Goal: Information Seeking & Learning: Learn about a topic

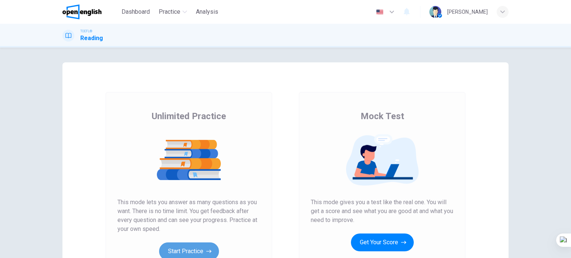
click at [191, 248] on button "Start Practice" at bounding box center [189, 252] width 60 height 18
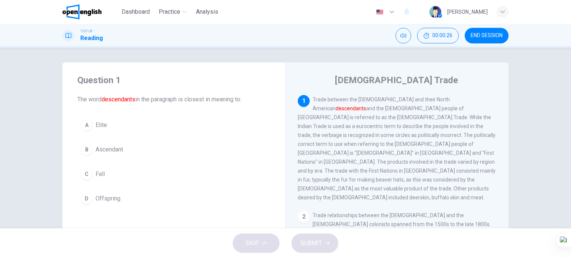
click at [100, 123] on span "Elite" at bounding box center [102, 125] width 12 height 9
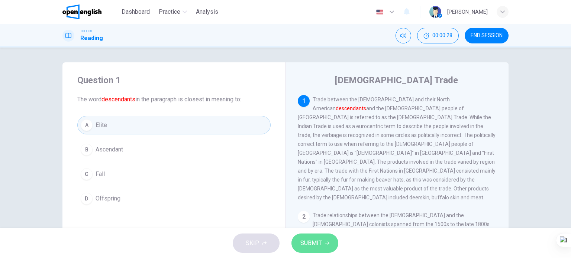
click at [306, 243] on span "SUBMIT" at bounding box center [311, 243] width 22 height 10
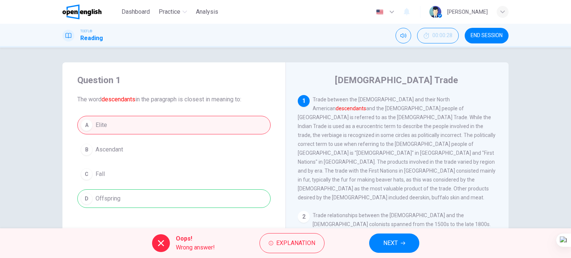
click at [409, 245] on button "NEXT" at bounding box center [394, 243] width 50 height 19
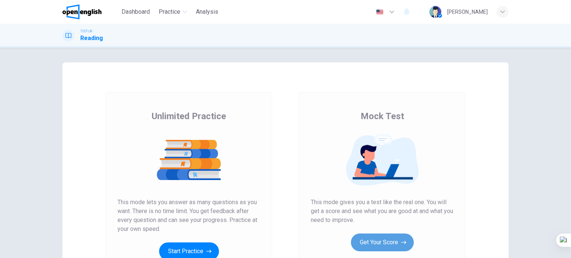
click at [395, 240] on button "Get Your Score" at bounding box center [382, 243] width 63 height 18
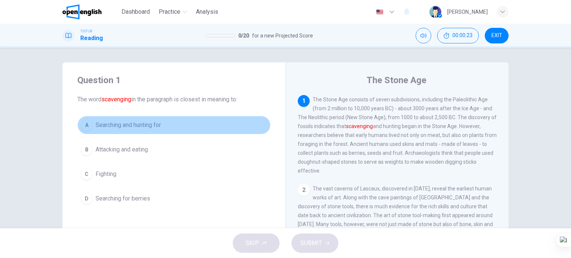
click at [139, 126] on span "Searching and hunting for" at bounding box center [128, 125] width 65 height 9
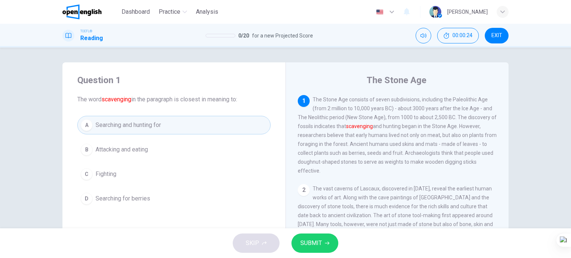
click at [136, 200] on span "Searching for berries" at bounding box center [123, 198] width 55 height 9
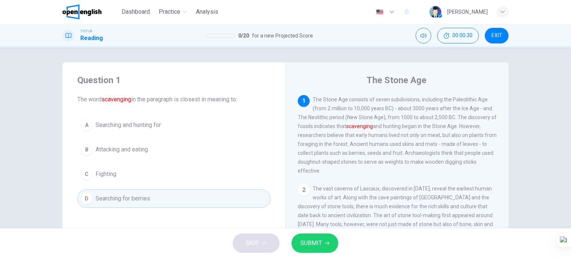
click at [138, 128] on span "Searching and hunting for" at bounding box center [128, 125] width 65 height 9
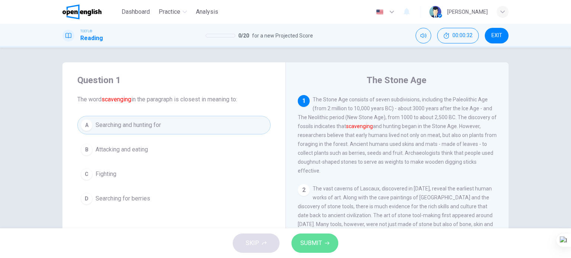
click at [317, 245] on span "SUBMIT" at bounding box center [311, 243] width 22 height 10
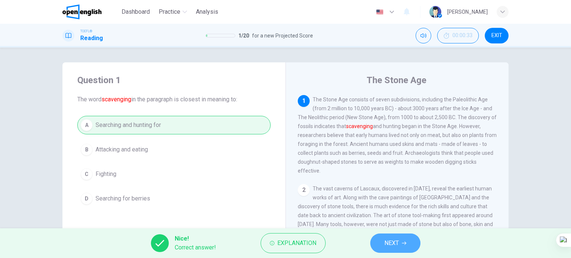
click at [389, 245] on span "NEXT" at bounding box center [391, 243] width 14 height 10
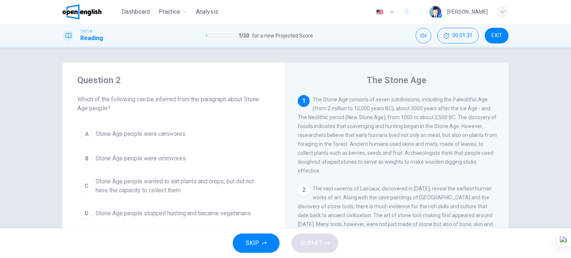
click at [178, 184] on span "Stone Age people wanted to eat plants and crops, but did not have the capacity …" at bounding box center [182, 186] width 172 height 18
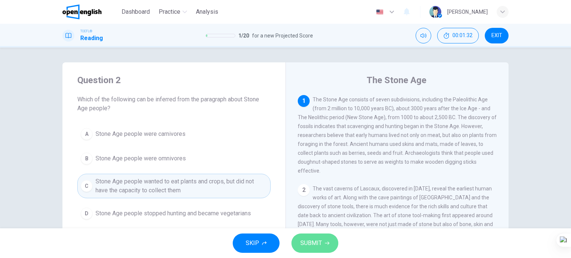
click at [313, 240] on span "SUBMIT" at bounding box center [311, 243] width 22 height 10
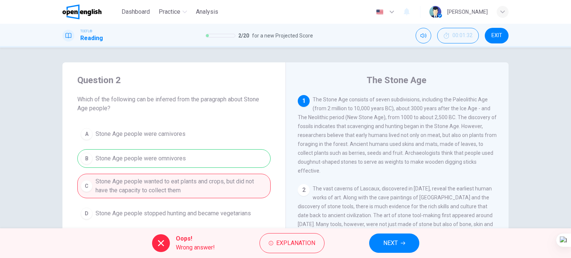
click at [390, 242] on span "NEXT" at bounding box center [390, 243] width 14 height 10
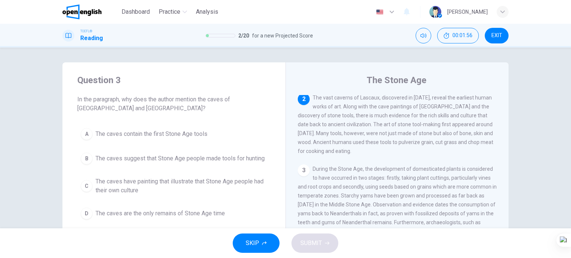
scroll to position [54, 0]
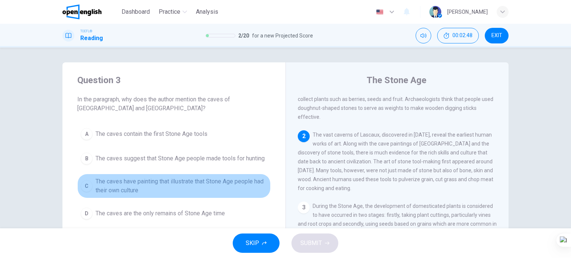
click at [193, 188] on span "The caves have painting that illustrate that Stone Age people had their own cul…" at bounding box center [182, 186] width 172 height 18
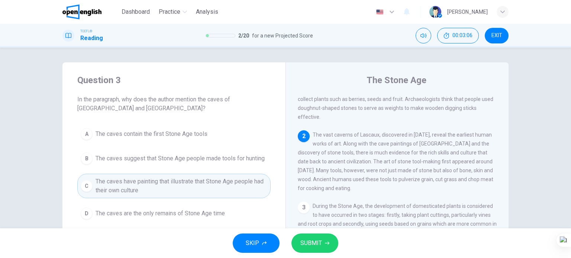
click at [208, 156] on span "The caves suggest that Stone Age people made tools for hunting" at bounding box center [180, 158] width 169 height 9
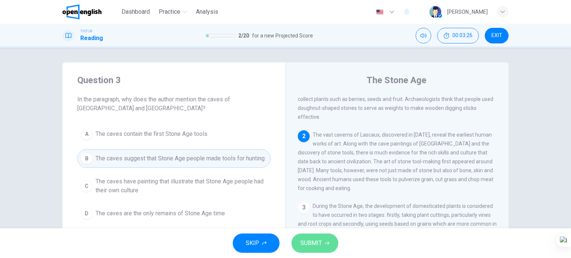
click at [319, 236] on button "SUBMIT" at bounding box center [314, 243] width 47 height 19
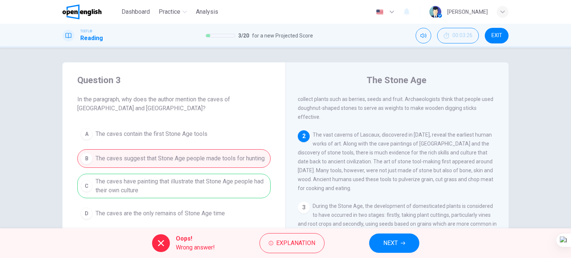
click at [390, 248] on span "NEXT" at bounding box center [390, 243] width 14 height 10
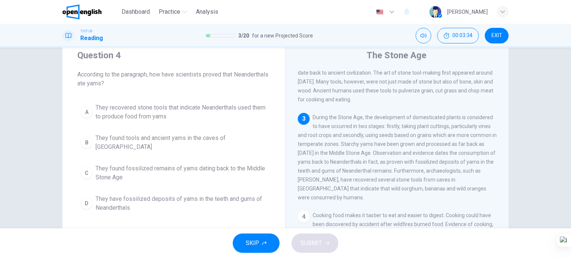
scroll to position [37, 0]
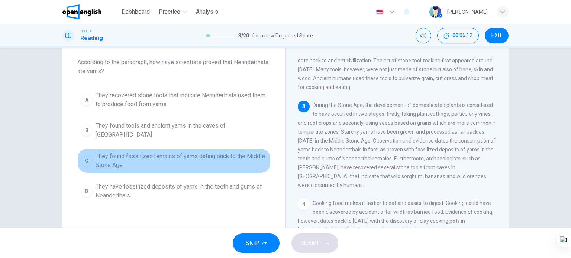
click at [128, 153] on span "They found fossilized remains of yams dating back to the Middle Stone Age" at bounding box center [182, 161] width 172 height 18
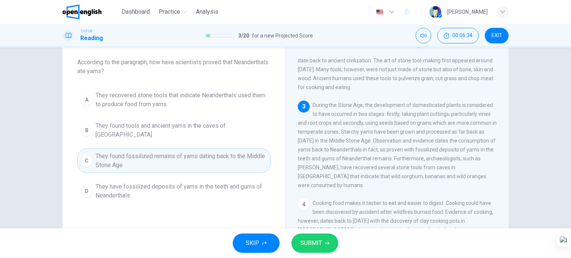
click at [321, 238] on button "SUBMIT" at bounding box center [314, 243] width 47 height 19
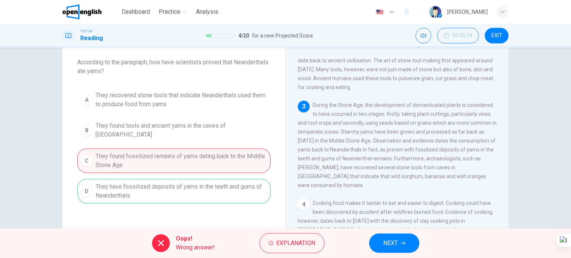
click at [394, 244] on span "NEXT" at bounding box center [390, 243] width 14 height 10
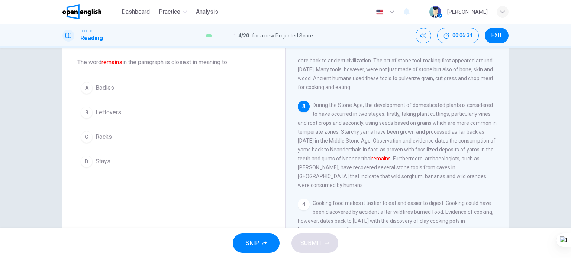
scroll to position [165, 0]
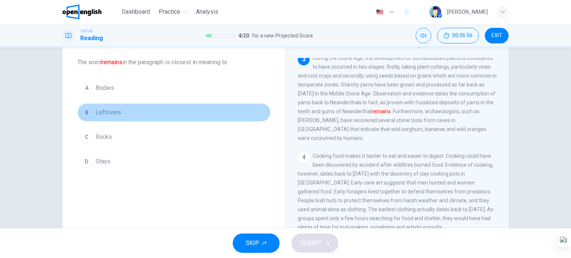
click at [106, 113] on span "Leftovers" at bounding box center [109, 112] width 26 height 9
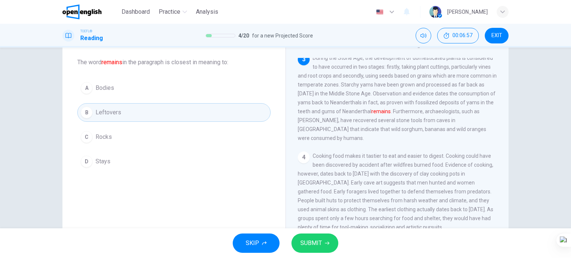
click at [312, 249] on button "SUBMIT" at bounding box center [314, 243] width 47 height 19
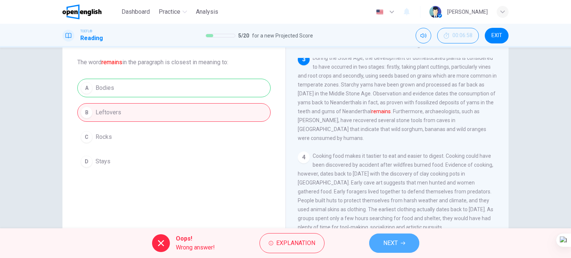
click at [381, 242] on button "NEXT" at bounding box center [394, 243] width 50 height 19
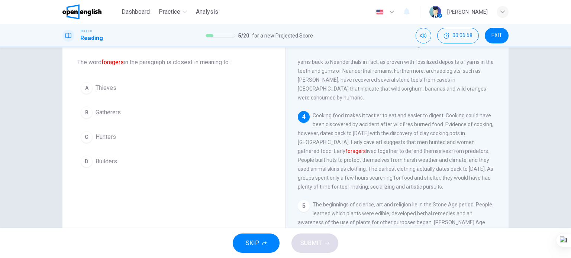
scroll to position [210, 0]
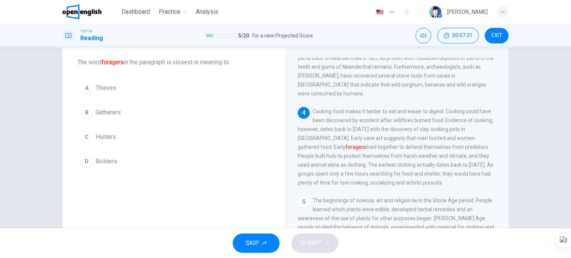
click at [109, 116] on span "Gatherers" at bounding box center [108, 112] width 25 height 9
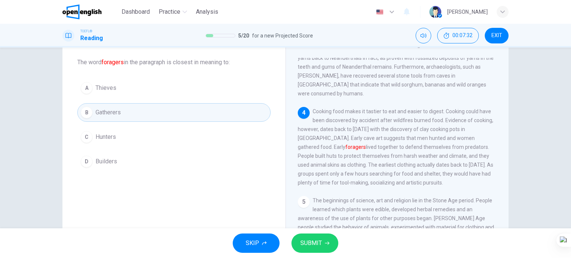
click at [317, 238] on button "SUBMIT" at bounding box center [314, 243] width 47 height 19
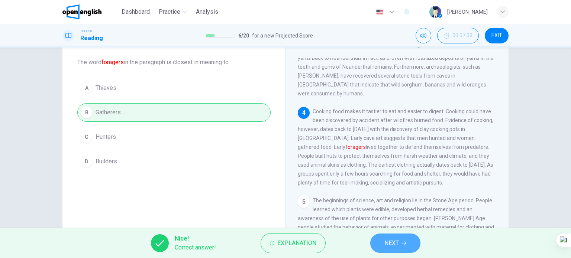
drag, startPoint x: 384, startPoint y: 238, endPoint x: 379, endPoint y: 238, distance: 5.2
click at [384, 238] on button "NEXT" at bounding box center [395, 243] width 50 height 19
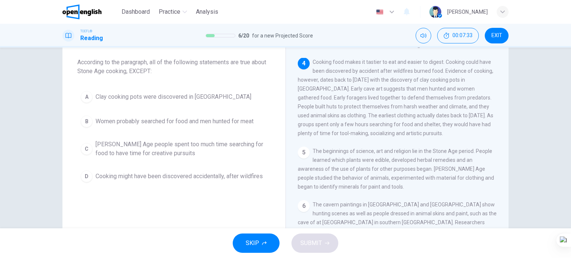
scroll to position [264, 0]
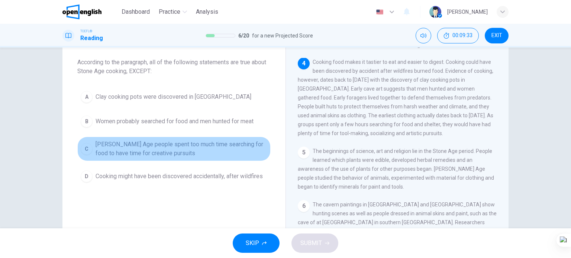
click at [158, 147] on span "[PERSON_NAME] Age people spent too much time searching for food to have time fo…" at bounding box center [182, 149] width 172 height 18
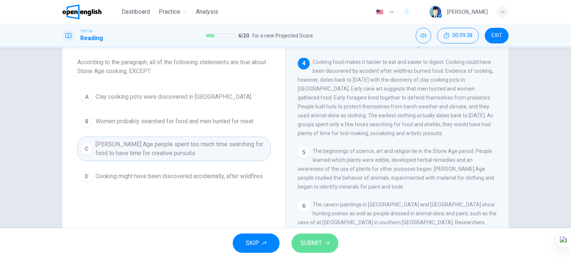
click at [301, 244] on span "SUBMIT" at bounding box center [311, 243] width 22 height 10
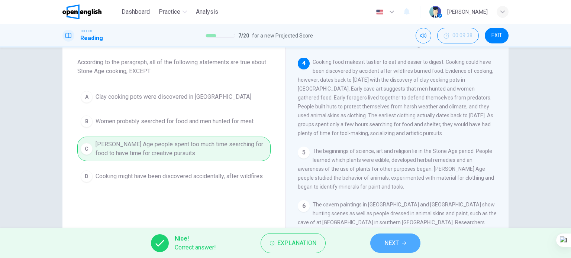
click at [386, 243] on span "NEXT" at bounding box center [391, 243] width 14 height 10
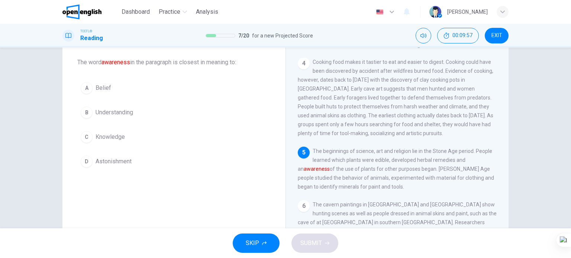
click at [122, 132] on button "C Knowledge" at bounding box center [173, 137] width 193 height 19
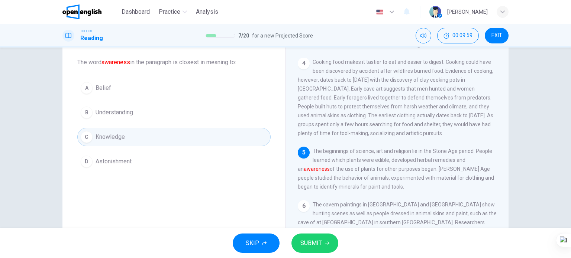
click at [319, 236] on button "SUBMIT" at bounding box center [314, 243] width 47 height 19
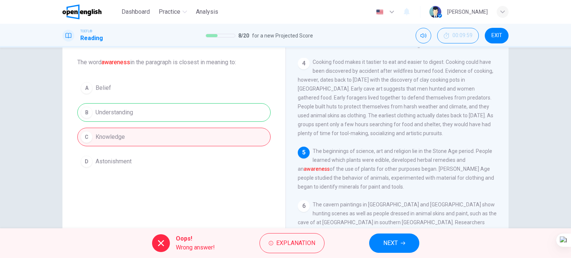
click at [407, 239] on button "NEXT" at bounding box center [394, 243] width 50 height 19
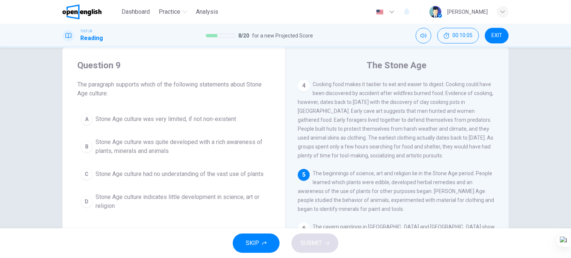
scroll to position [37, 0]
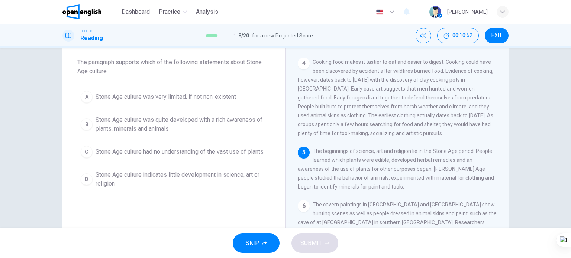
click at [157, 122] on span "Stone Age culture was quite developed with a rich awareness of plants, minerals…" at bounding box center [182, 125] width 172 height 18
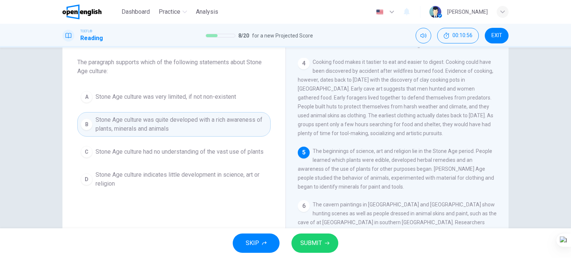
click at [330, 245] on button "SUBMIT" at bounding box center [314, 243] width 47 height 19
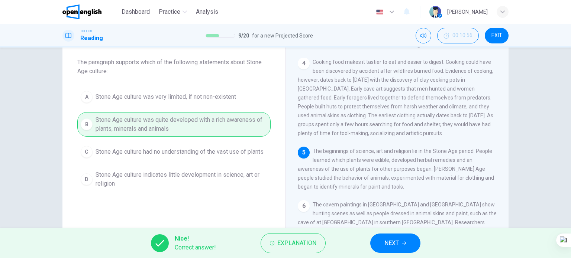
click at [406, 242] on icon "button" at bounding box center [404, 243] width 4 height 4
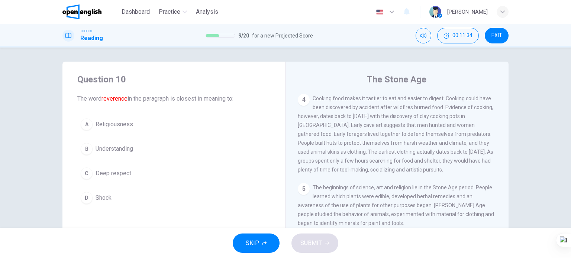
scroll to position [0, 0]
click at [106, 175] on span "Deep respect" at bounding box center [114, 174] width 36 height 9
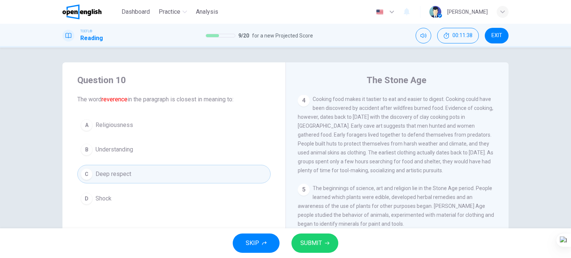
click at [305, 239] on span "SUBMIT" at bounding box center [311, 243] width 22 height 10
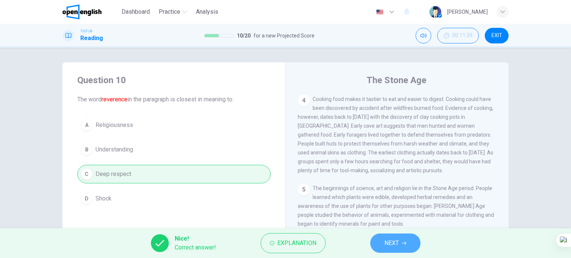
click at [386, 245] on span "NEXT" at bounding box center [391, 243] width 14 height 10
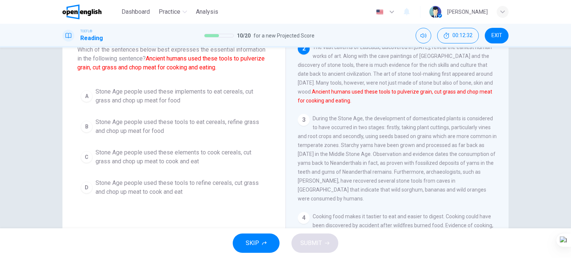
scroll to position [37, 0]
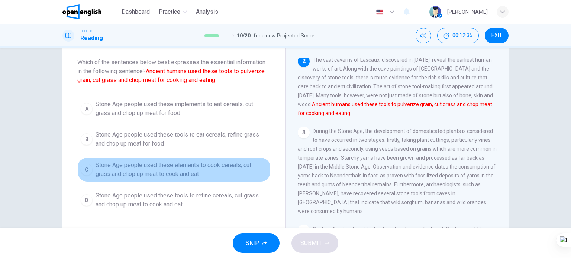
click at [204, 166] on span "Stone Age people used these elements to cook cereals, cut grass and chop up mea…" at bounding box center [182, 170] width 172 height 18
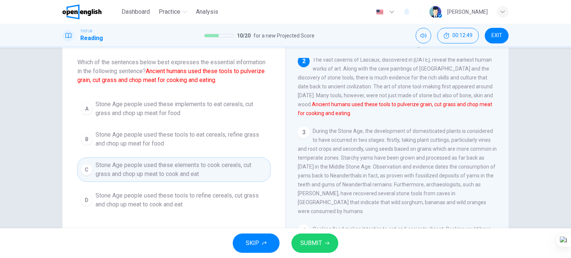
click at [315, 240] on span "SUBMIT" at bounding box center [311, 243] width 22 height 10
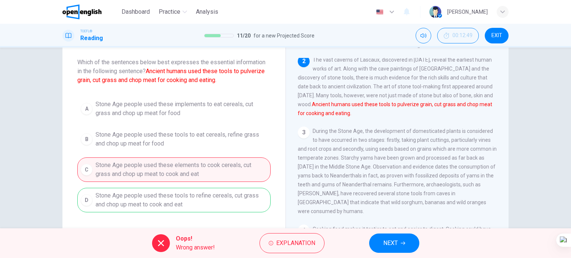
click at [388, 248] on span "NEXT" at bounding box center [390, 243] width 14 height 10
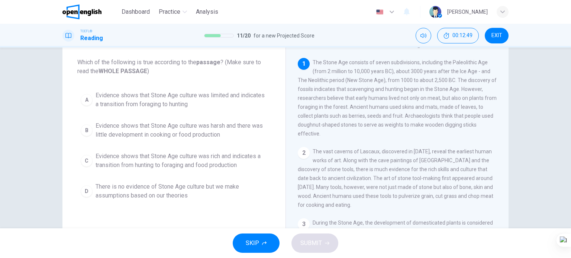
scroll to position [0, 0]
click at [136, 125] on span "Evidence shows that Stone Age culture was harsh and there was little developmen…" at bounding box center [182, 131] width 172 height 18
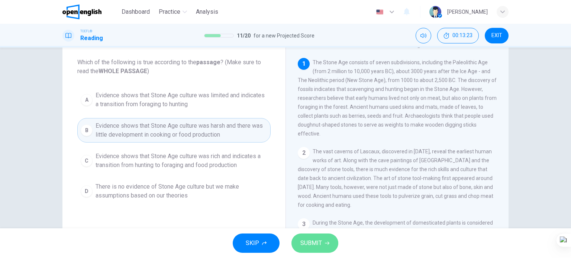
click at [303, 243] on span "SUBMIT" at bounding box center [311, 243] width 22 height 10
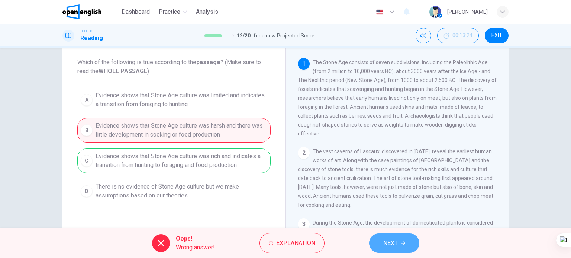
click at [390, 242] on span "NEXT" at bounding box center [390, 243] width 14 height 10
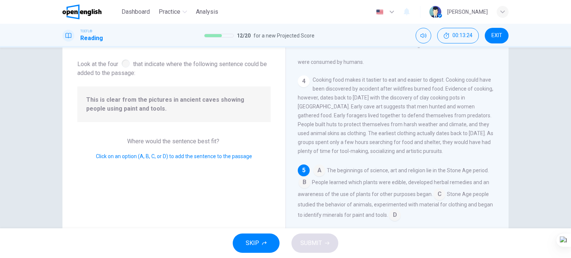
scroll to position [274, 0]
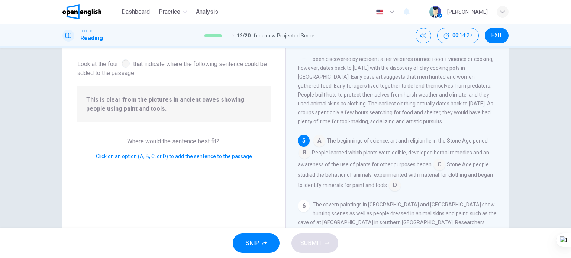
click at [433, 171] on input at bounding box center [439, 165] width 12 height 12
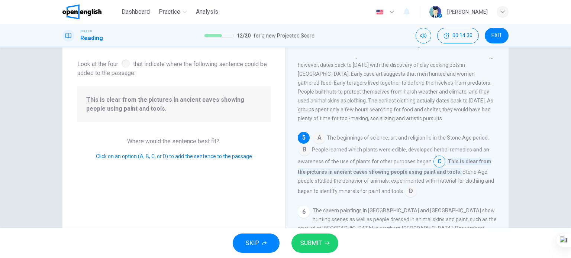
click at [308, 242] on span "SUBMIT" at bounding box center [311, 243] width 22 height 10
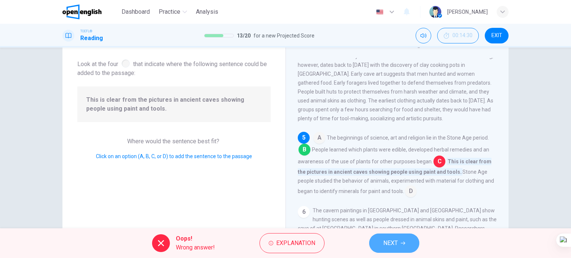
click at [379, 241] on button "NEXT" at bounding box center [394, 243] width 50 height 19
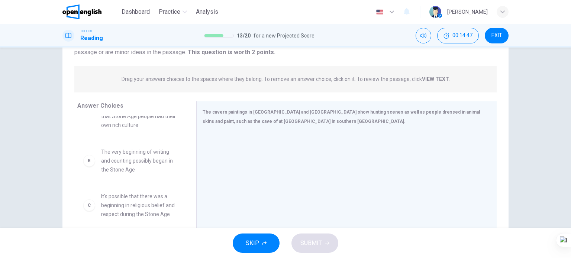
scroll to position [74, 0]
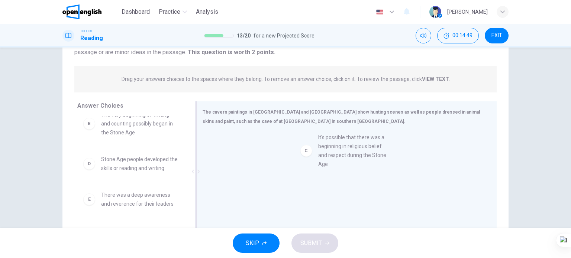
drag, startPoint x: 128, startPoint y: 152, endPoint x: 342, endPoint y: 138, distance: 214.2
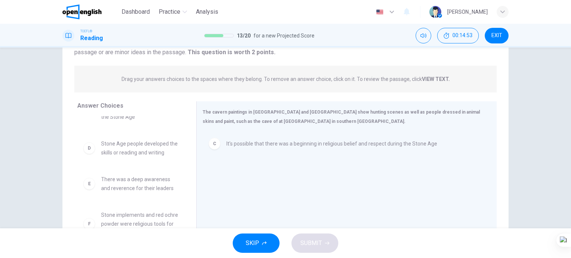
scroll to position [94, 0]
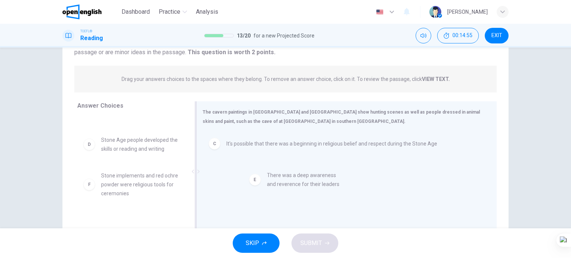
drag, startPoint x: 139, startPoint y: 171, endPoint x: 316, endPoint y: 177, distance: 176.7
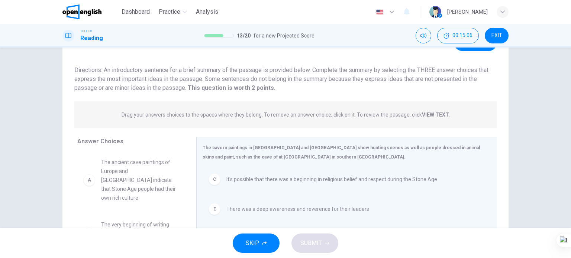
scroll to position [0, 0]
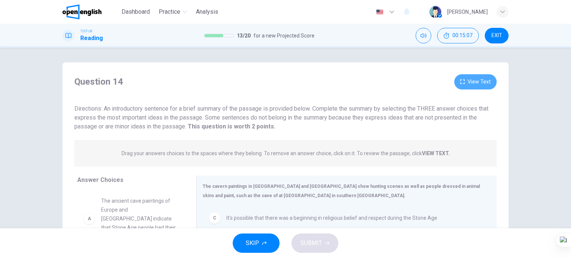
click at [481, 83] on button "View Text" at bounding box center [475, 81] width 42 height 15
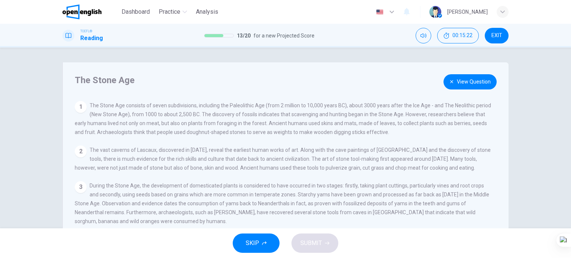
click at [470, 81] on button "View Question" at bounding box center [469, 81] width 53 height 15
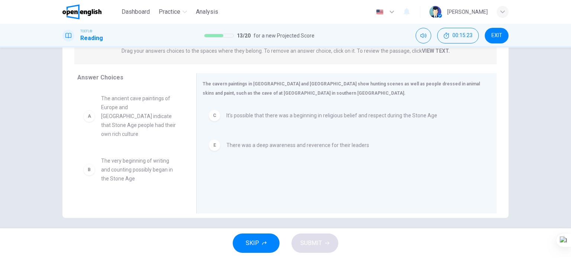
scroll to position [107, 0]
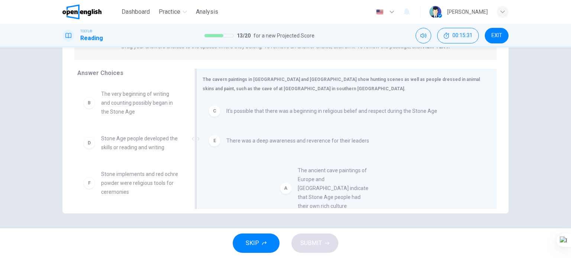
drag, startPoint x: 143, startPoint y: 110, endPoint x: 343, endPoint y: 175, distance: 210.0
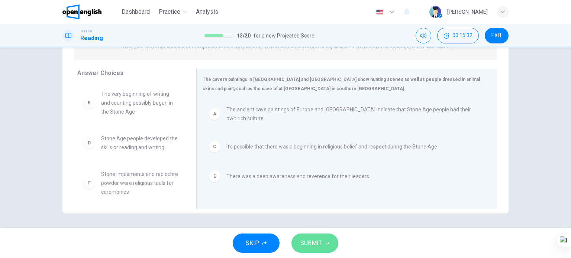
click at [315, 240] on span "SUBMIT" at bounding box center [311, 243] width 22 height 10
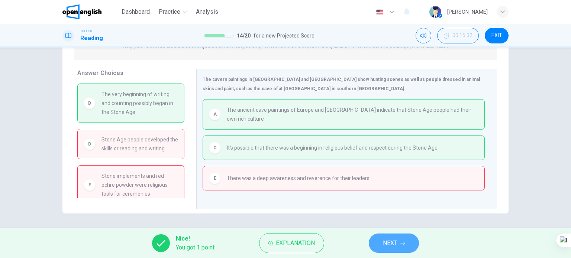
click at [407, 238] on button "NEXT" at bounding box center [394, 243] width 50 height 19
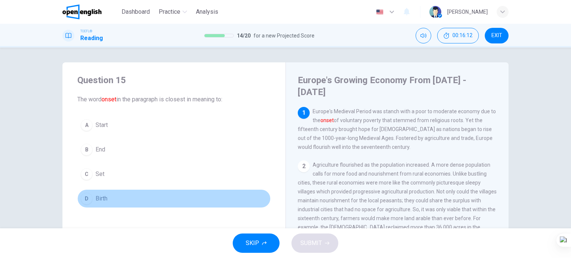
click at [99, 194] on span "Birth" at bounding box center [102, 198] width 12 height 9
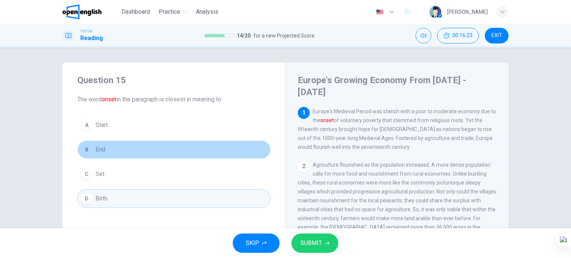
click at [104, 149] on button "B End" at bounding box center [173, 149] width 193 height 19
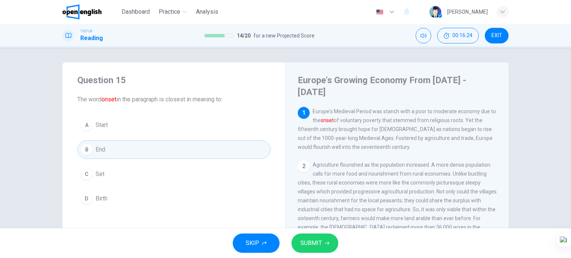
click at [317, 238] on button "SUBMIT" at bounding box center [314, 243] width 47 height 19
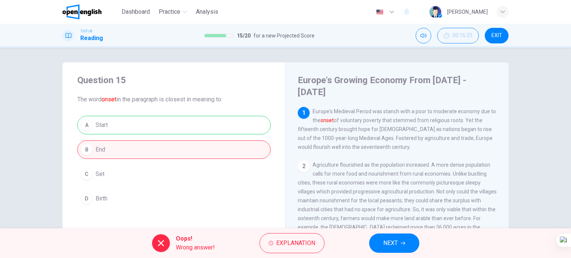
click at [382, 242] on button "NEXT" at bounding box center [394, 243] width 50 height 19
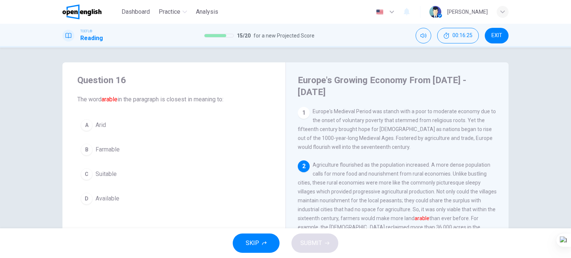
scroll to position [55, 0]
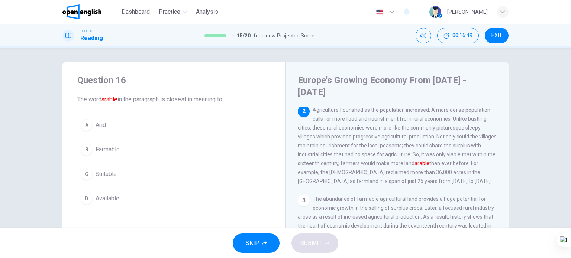
drag, startPoint x: 106, startPoint y: 150, endPoint x: 109, endPoint y: 149, distance: 3.7
click at [106, 150] on span "Farmable" at bounding box center [108, 149] width 24 height 9
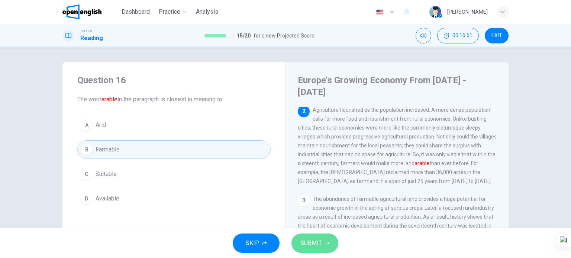
click at [311, 246] on span "SUBMIT" at bounding box center [311, 243] width 22 height 10
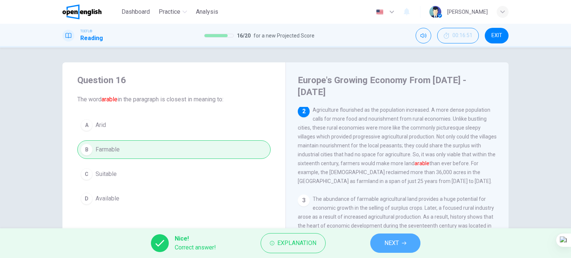
click at [392, 236] on button "NEXT" at bounding box center [395, 243] width 50 height 19
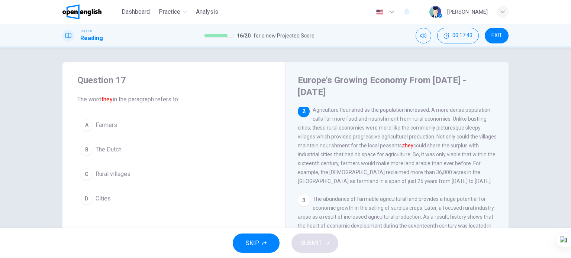
click at [110, 174] on span "Rural villages" at bounding box center [113, 174] width 35 height 9
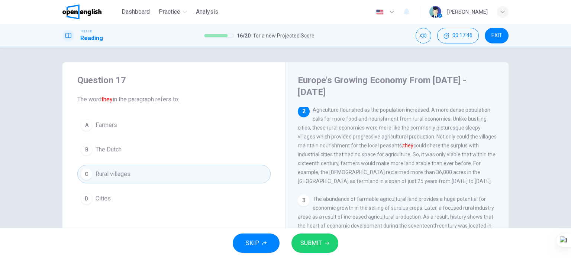
click at [111, 127] on span "Farmers" at bounding box center [107, 125] width 22 height 9
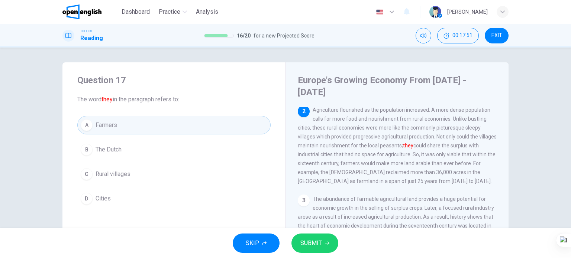
click at [132, 178] on button "C Rural villages" at bounding box center [173, 174] width 193 height 19
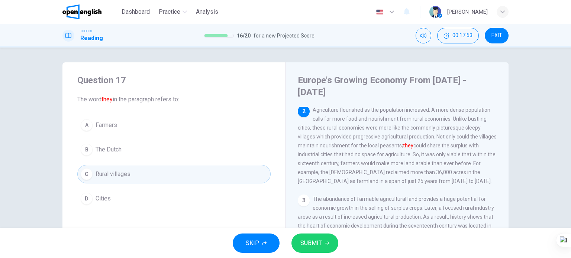
click at [320, 244] on span "SUBMIT" at bounding box center [311, 243] width 22 height 10
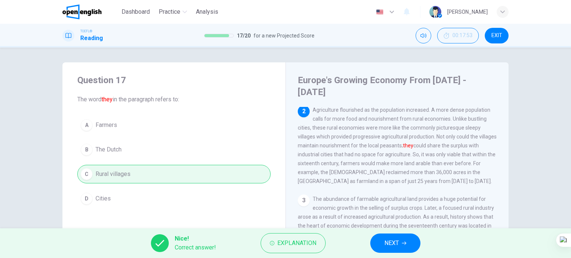
click at [384, 244] on span "NEXT" at bounding box center [391, 243] width 14 height 10
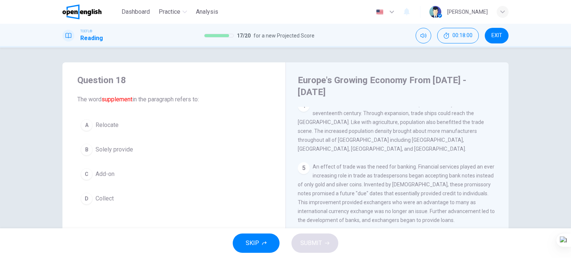
scroll to position [165, 0]
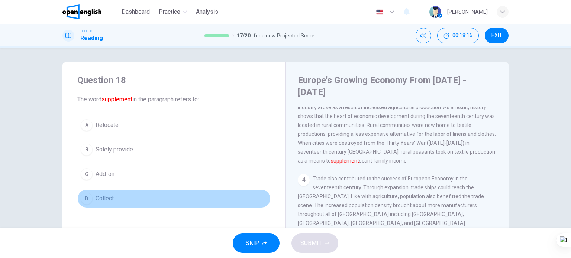
click at [106, 197] on span "Collect" at bounding box center [105, 198] width 18 height 9
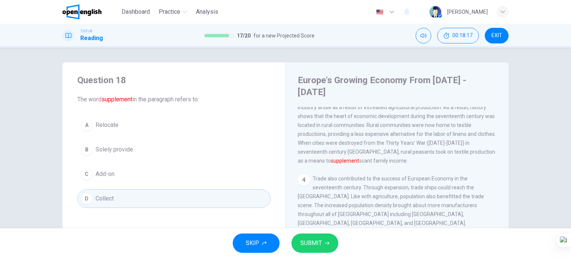
click at [103, 130] on button "A Relocate" at bounding box center [173, 125] width 193 height 19
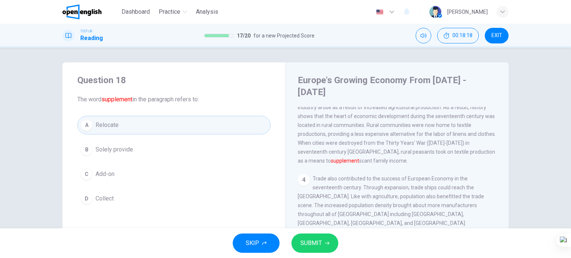
click at [300, 243] on span "SUBMIT" at bounding box center [311, 243] width 22 height 10
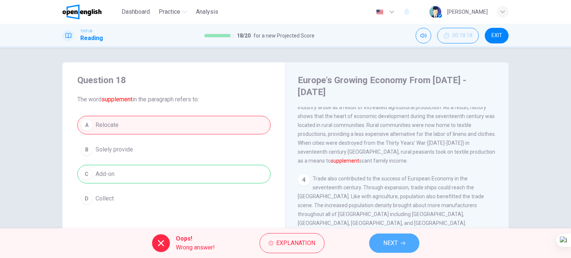
click at [391, 244] on span "NEXT" at bounding box center [390, 243] width 14 height 10
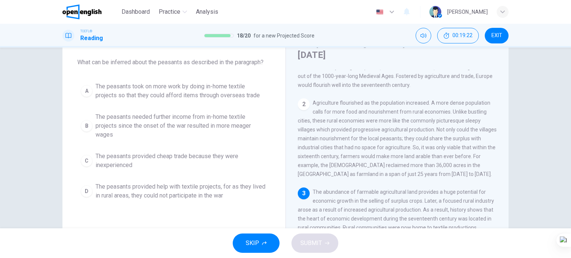
scroll to position [74, 0]
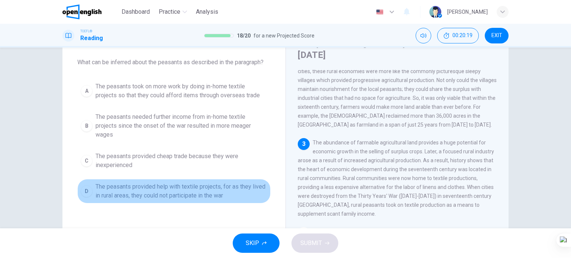
click at [233, 190] on span "The peasants provided help with textile projects, for as they lived in rural ar…" at bounding box center [182, 192] width 172 height 18
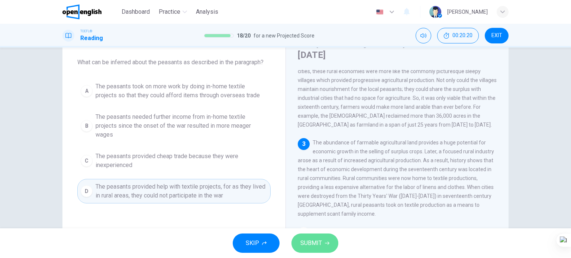
click at [316, 246] on span "SUBMIT" at bounding box center [311, 243] width 22 height 10
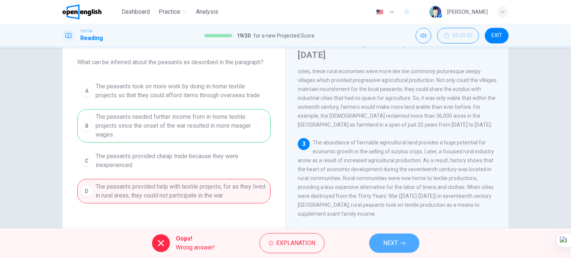
click at [402, 246] on button "NEXT" at bounding box center [394, 243] width 50 height 19
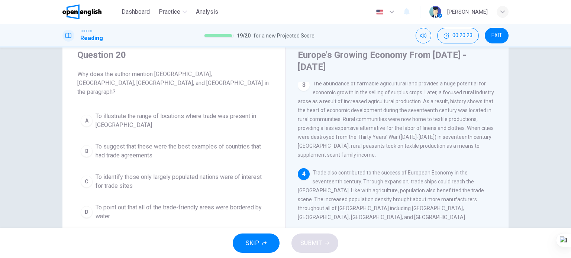
scroll to position [37, 0]
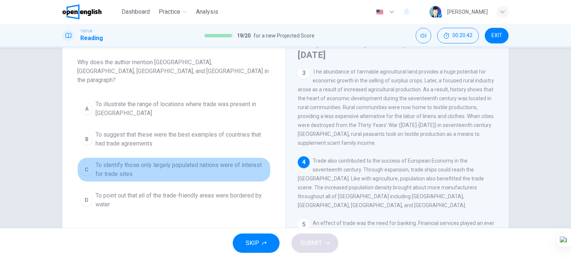
drag, startPoint x: 186, startPoint y: 158, endPoint x: 192, endPoint y: 166, distance: 10.3
click at [186, 161] on span "To identify those only largely populated nations were of interest for trade sit…" at bounding box center [182, 170] width 172 height 18
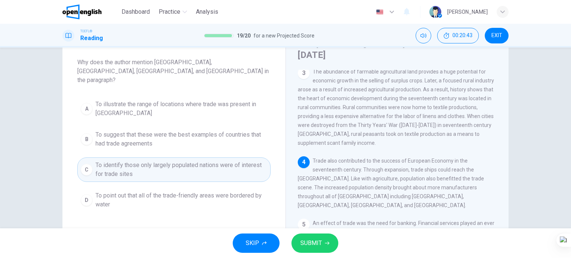
click at [315, 247] on span "SUBMIT" at bounding box center [311, 243] width 22 height 10
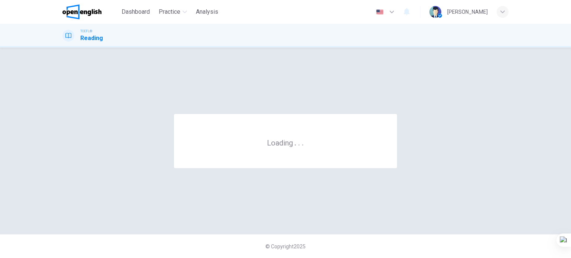
scroll to position [0, 0]
